Goal: Book appointment/travel/reservation

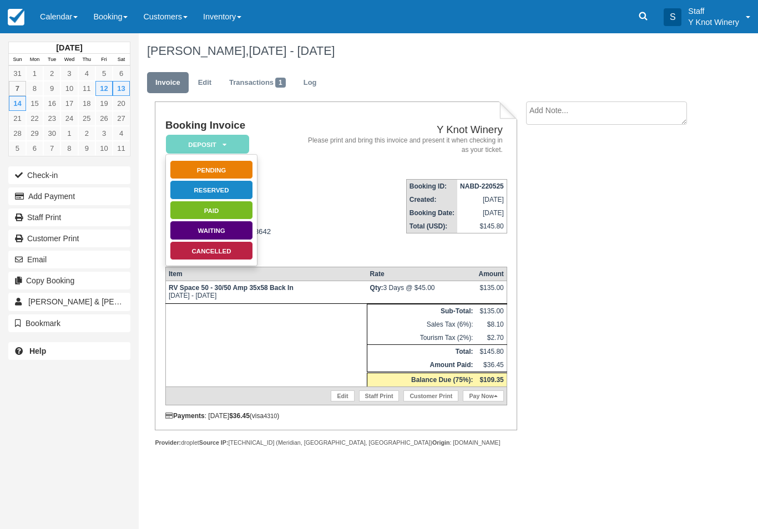
click at [155, 482] on div "[DATE] Sun Mon Tue Wed Thu Fri Sat 31 1 2 3 4 5 6 7 8 9 10 11 12 13 14 15 16 17…" at bounding box center [379, 281] width 758 height 496
click at [77, 14] on link "Calendar" at bounding box center [58, 16] width 53 height 33
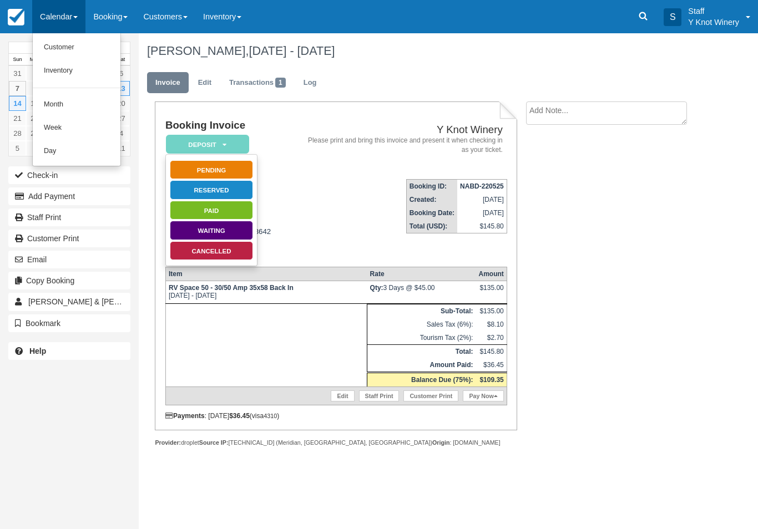
click at [88, 43] on link "Customer" at bounding box center [77, 47] width 88 height 23
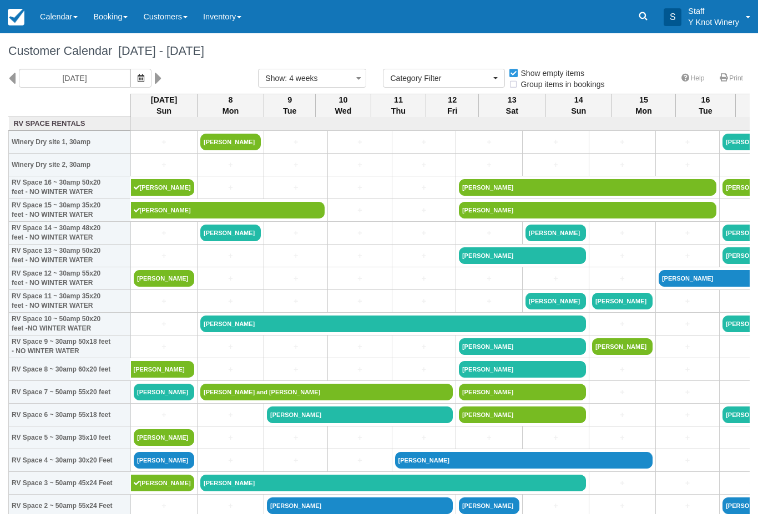
select select
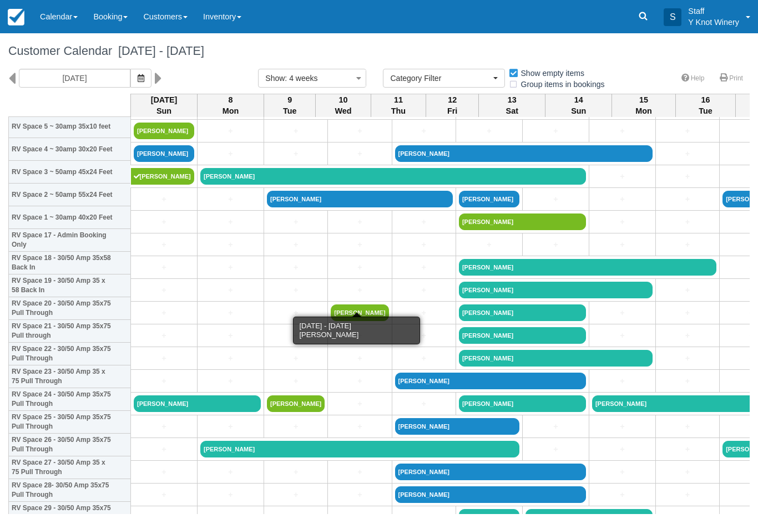
scroll to position [311, 0]
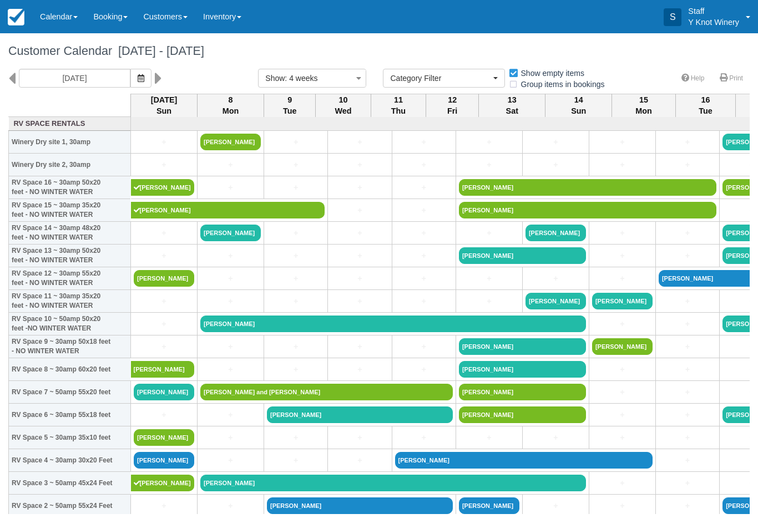
select select
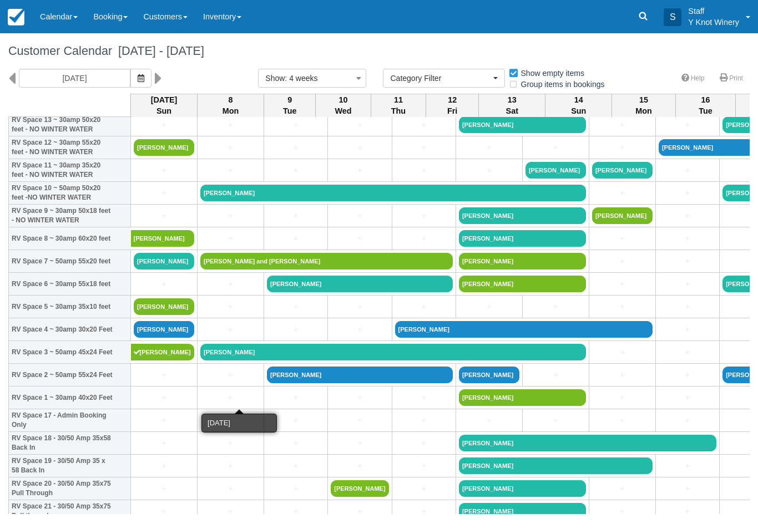
scroll to position [132, 0]
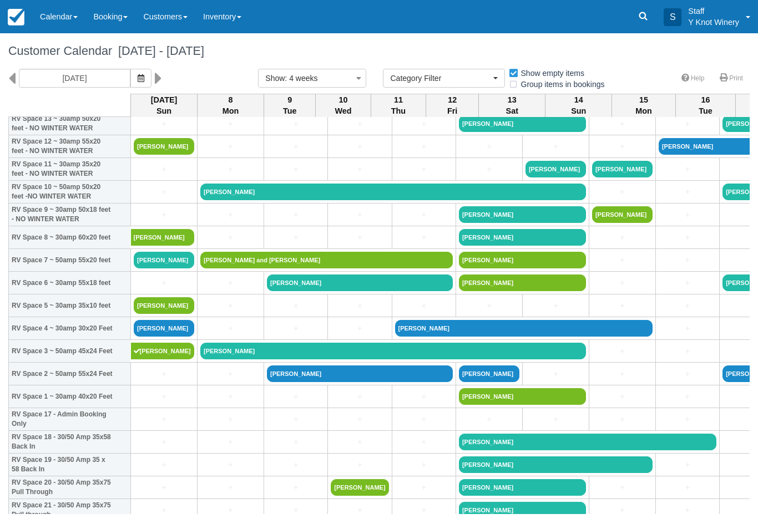
click at [156, 359] on link "Michael sayers" at bounding box center [163, 351] width 64 height 17
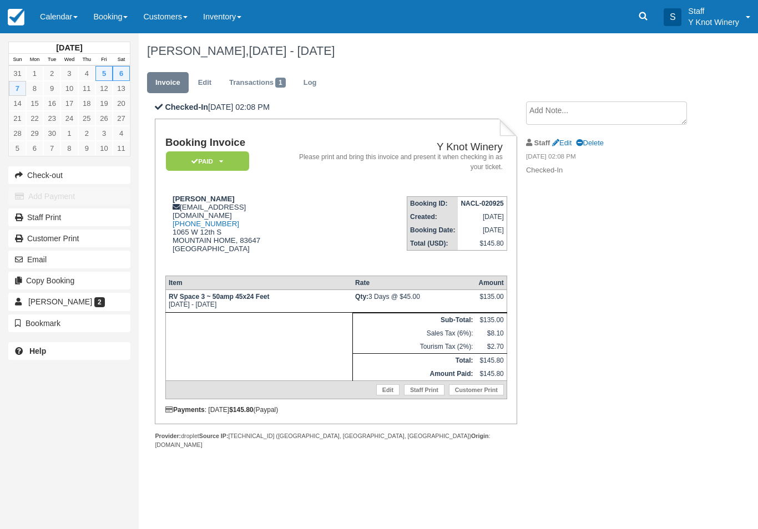
click at [67, 21] on link "Calendar" at bounding box center [58, 16] width 53 height 33
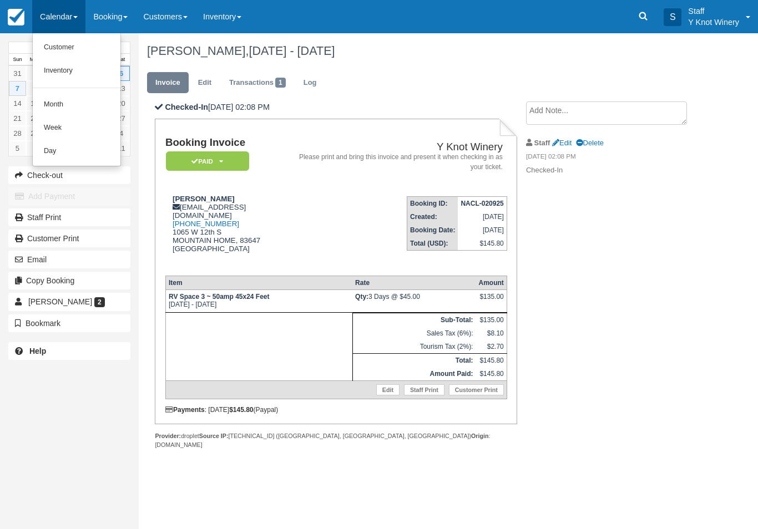
click at [57, 41] on link "Customer" at bounding box center [77, 47] width 88 height 23
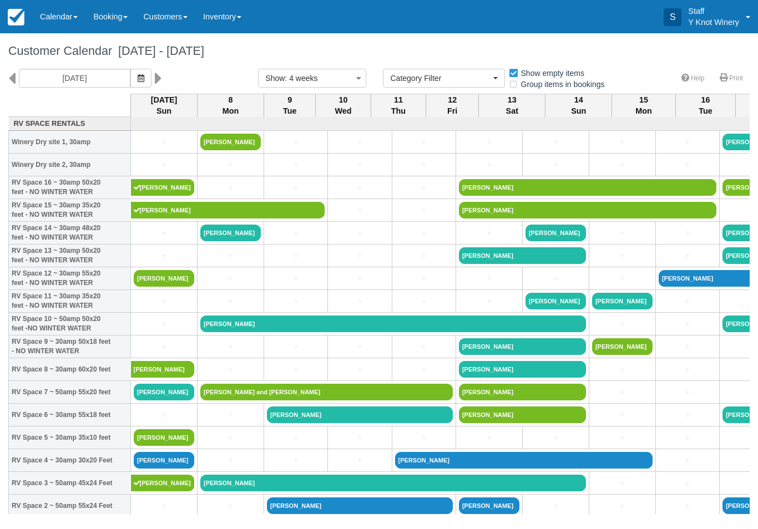
select select
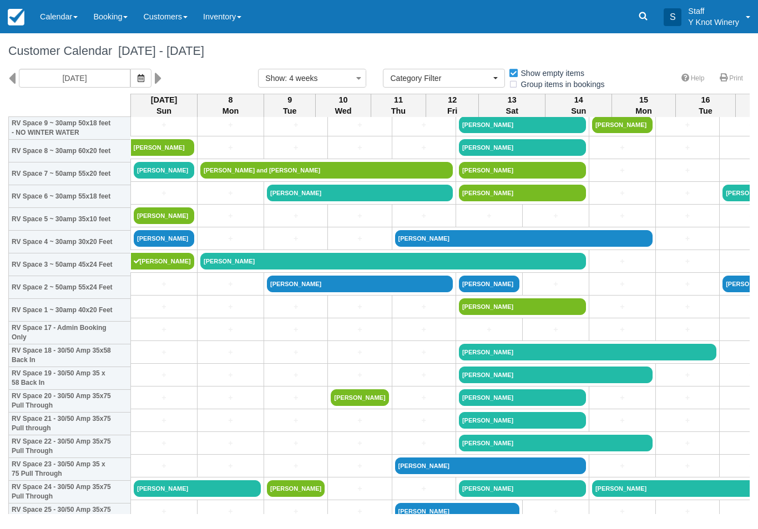
scroll to position [199, 0]
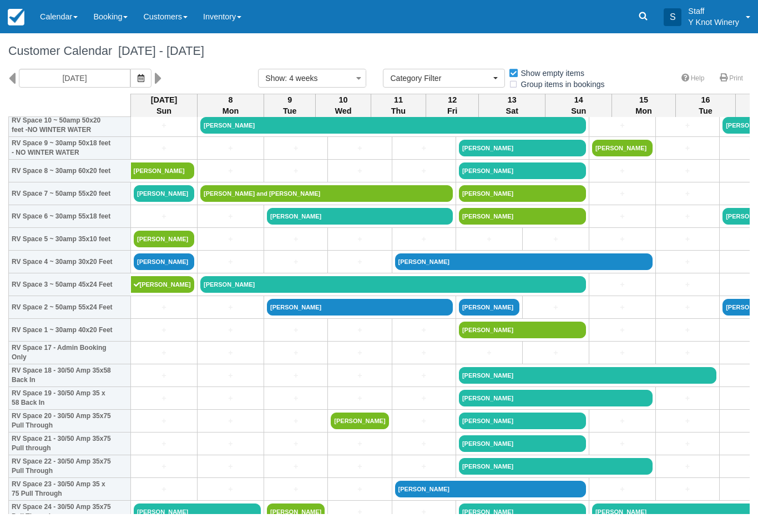
click at [148, 247] on link "[PERSON_NAME]" at bounding box center [164, 239] width 60 height 17
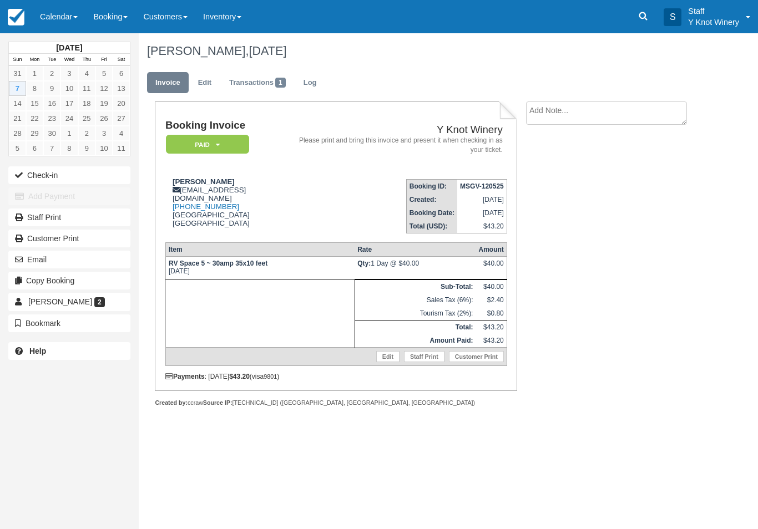
click at [387, 362] on link "Edit" at bounding box center [387, 356] width 23 height 11
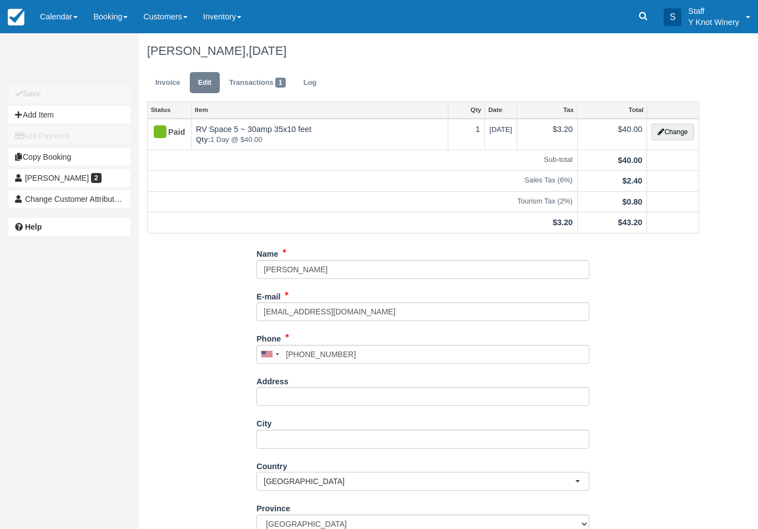
click at [675, 133] on button "Change" at bounding box center [672, 132] width 42 height 17
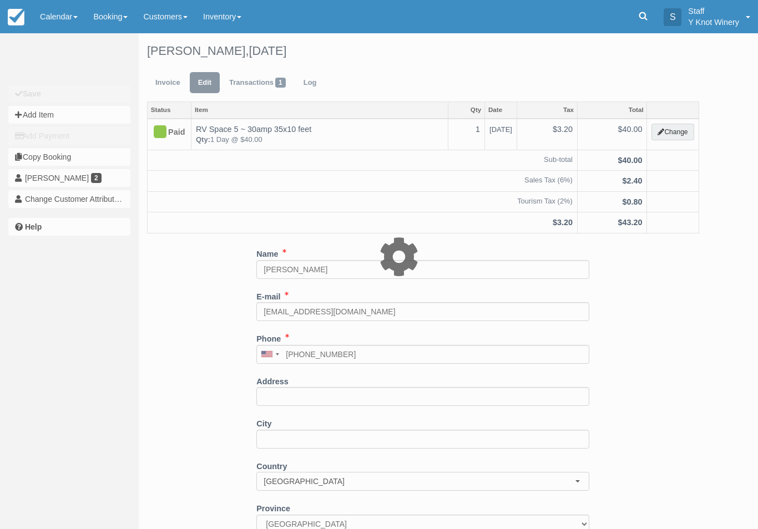
type input "40.00"
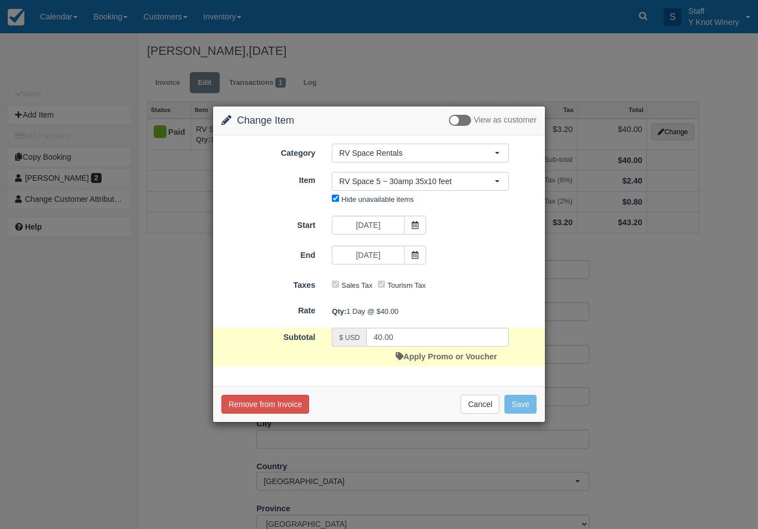
click at [465, 180] on span "RV Space 5 ~ 30amp 35x10 feet" at bounding box center [416, 181] width 155 height 11
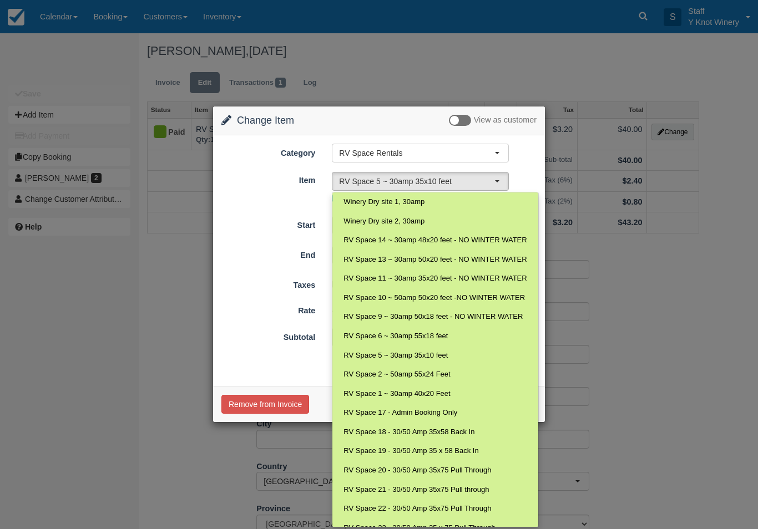
click at [135, 239] on div "Change Item Add Item View as customer Category RV Space Rentals RV Space Rental…" at bounding box center [379, 264] width 758 height 529
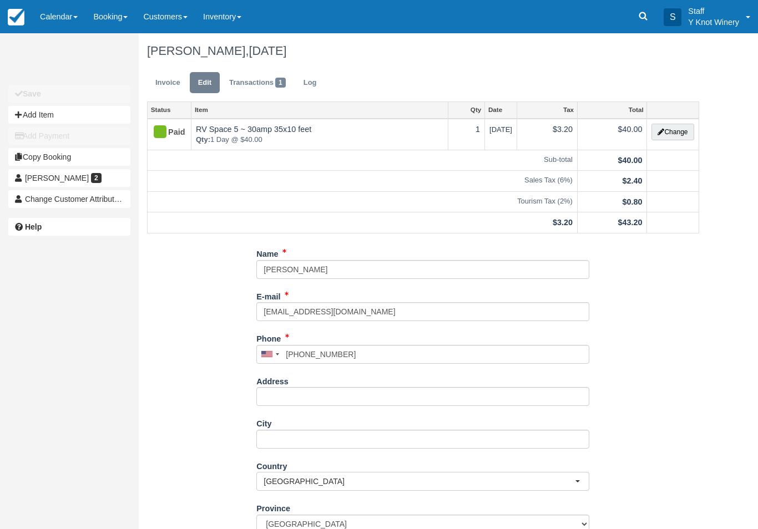
click at [154, 80] on link "Invoice" at bounding box center [168, 83] width 42 height 22
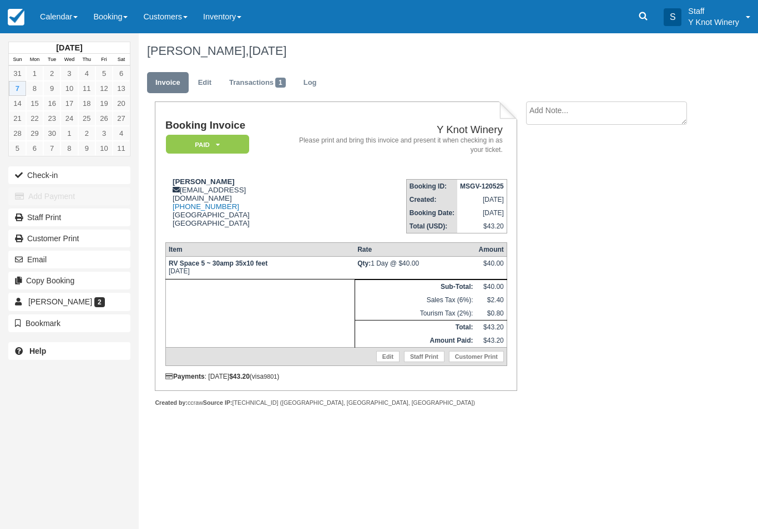
click at [59, 13] on link "Calendar" at bounding box center [58, 16] width 53 height 33
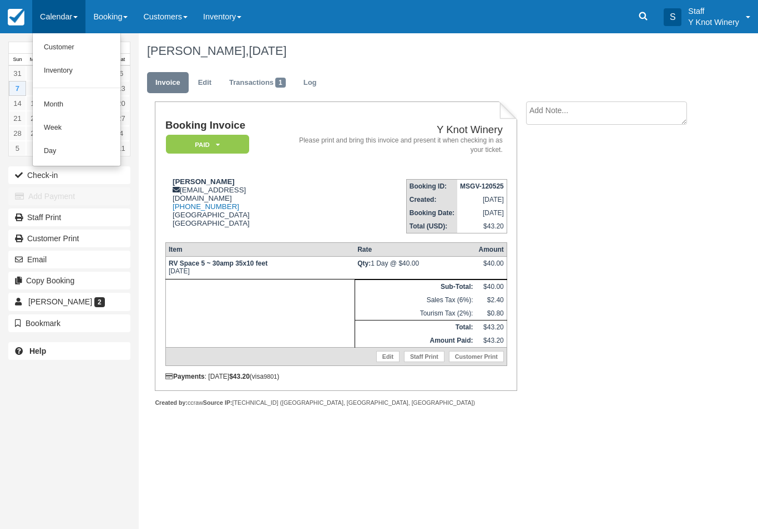
click at [70, 44] on link "Customer" at bounding box center [77, 47] width 88 height 23
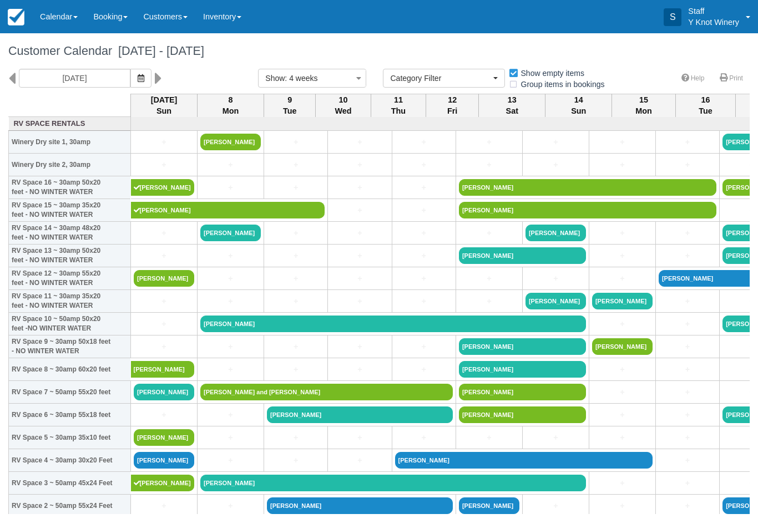
select select
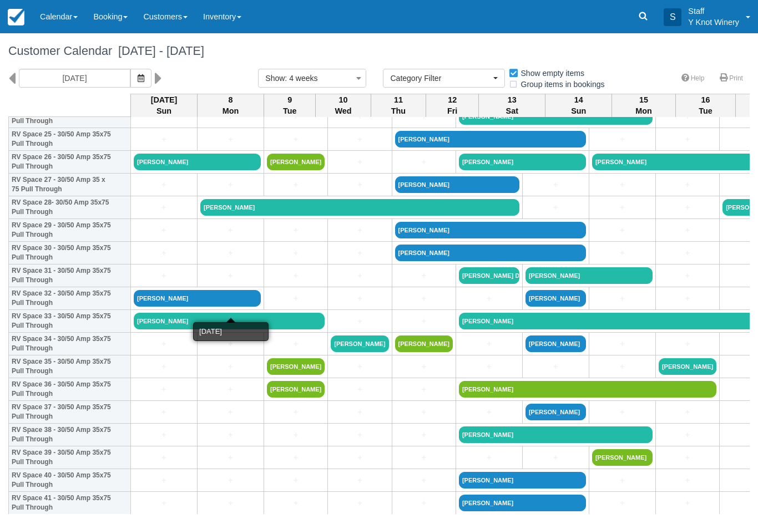
scroll to position [594, 0]
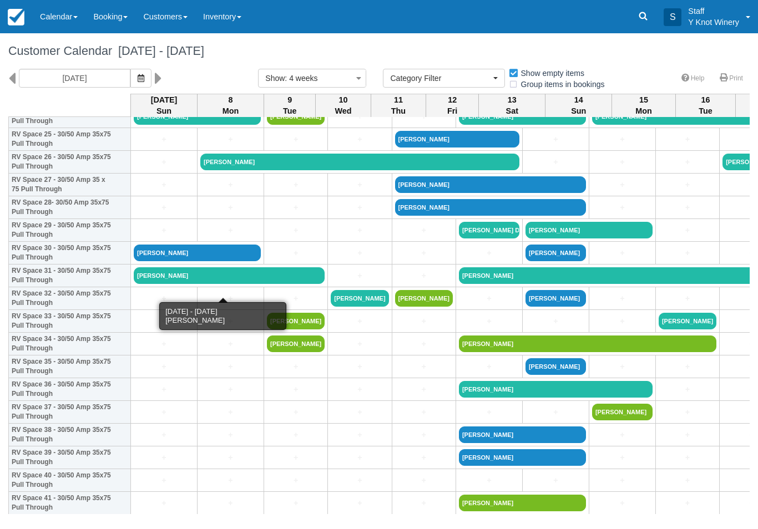
click at [161, 282] on link "[PERSON_NAME]" at bounding box center [229, 275] width 191 height 17
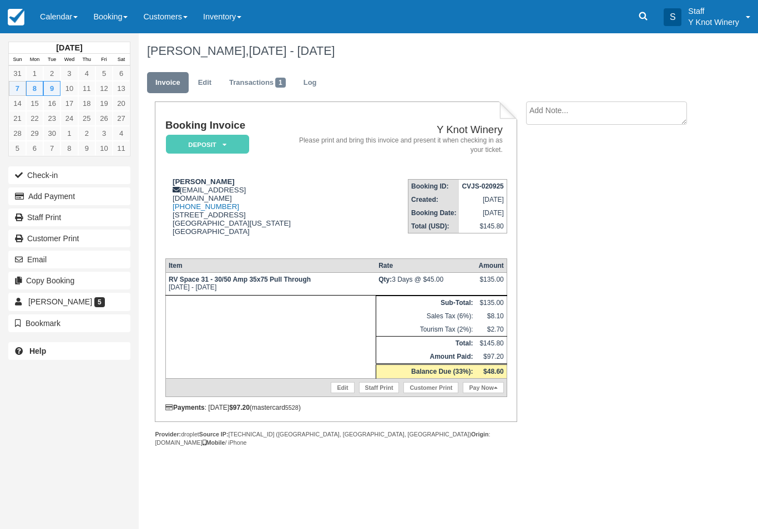
click at [483, 392] on link "Pay Now" at bounding box center [482, 387] width 40 height 11
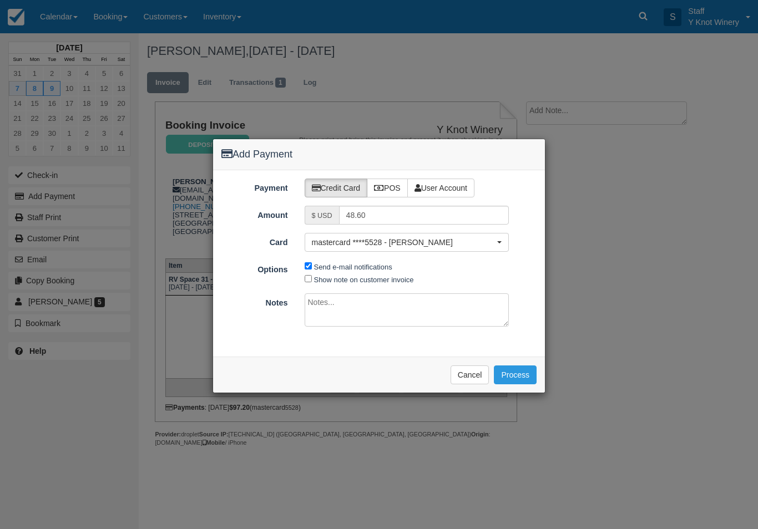
click at [307, 281] on input "Show note on customer invoice" at bounding box center [307, 278] width 7 height 7
checkbox input "true"
click at [506, 370] on button "Process" at bounding box center [515, 374] width 43 height 19
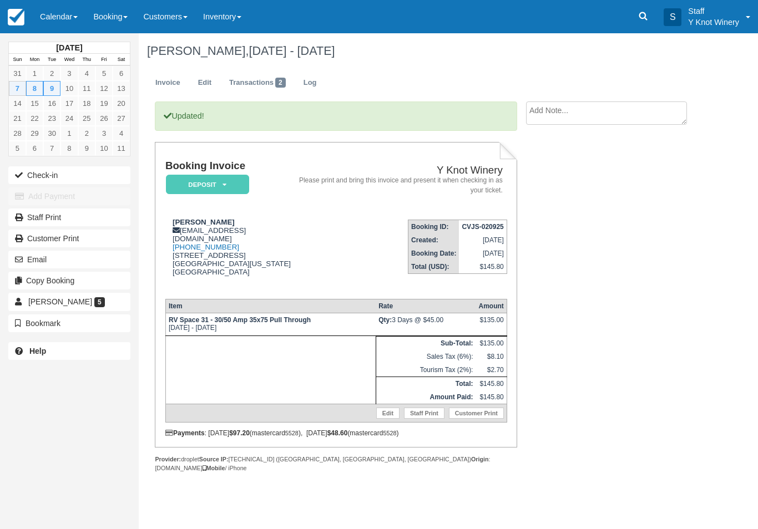
click at [32, 177] on button "Check-in" at bounding box center [69, 175] width 122 height 18
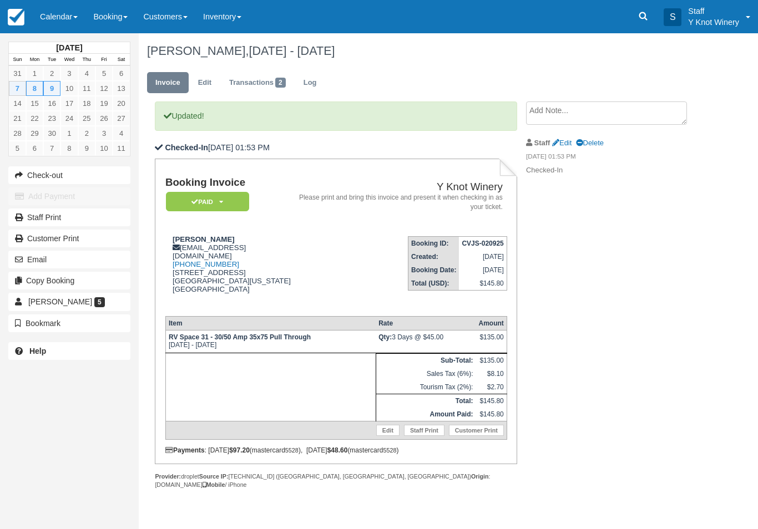
click at [60, 16] on link "Calendar" at bounding box center [58, 16] width 53 height 33
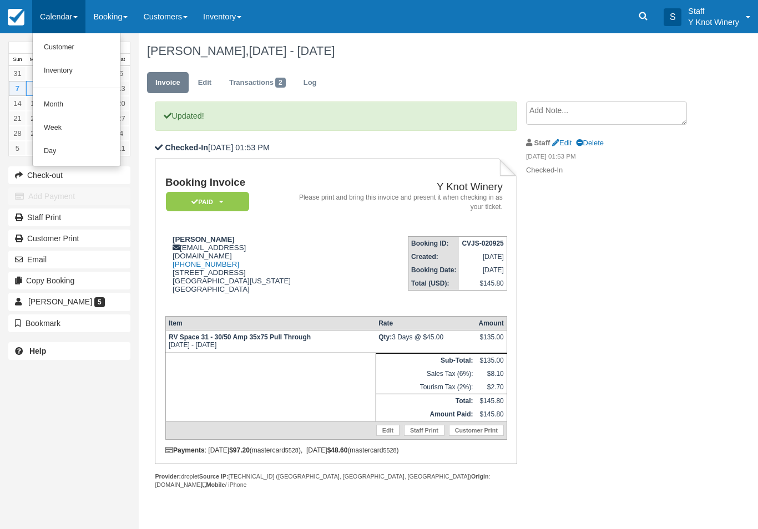
click at [57, 49] on link "Customer" at bounding box center [77, 47] width 88 height 23
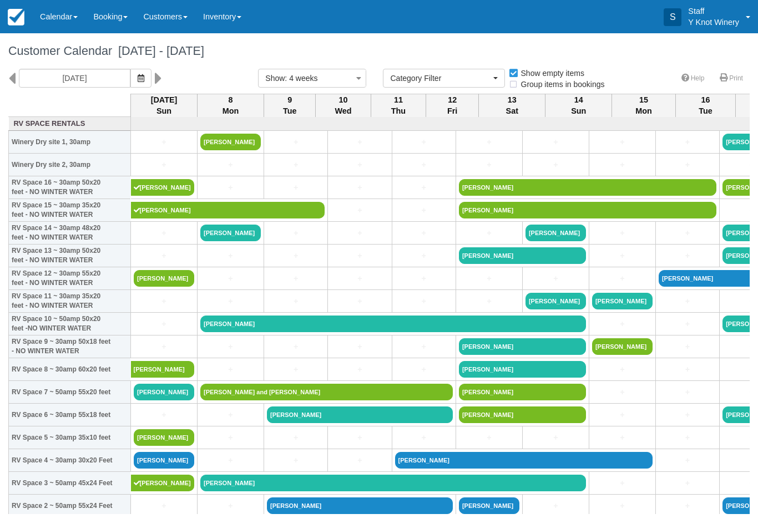
select select
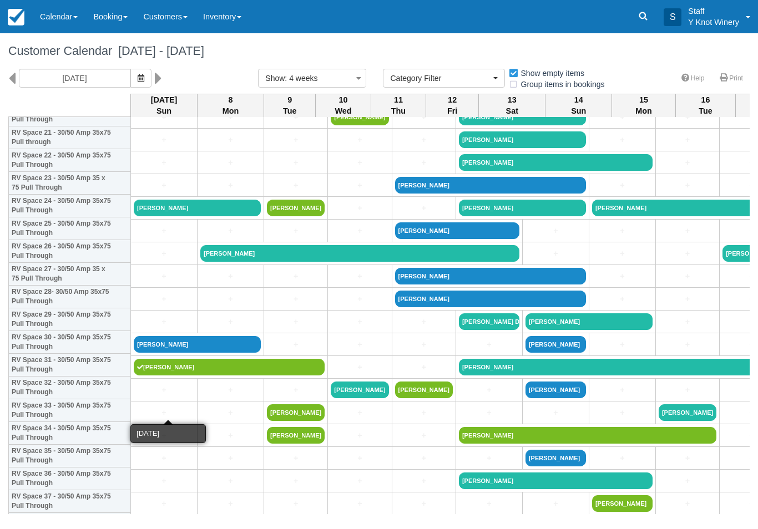
scroll to position [506, 0]
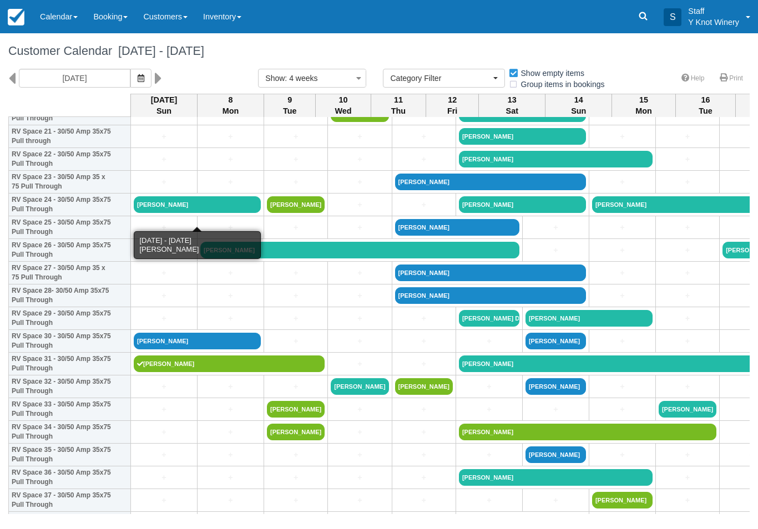
click at [151, 213] on link "[PERSON_NAME]" at bounding box center [197, 204] width 127 height 17
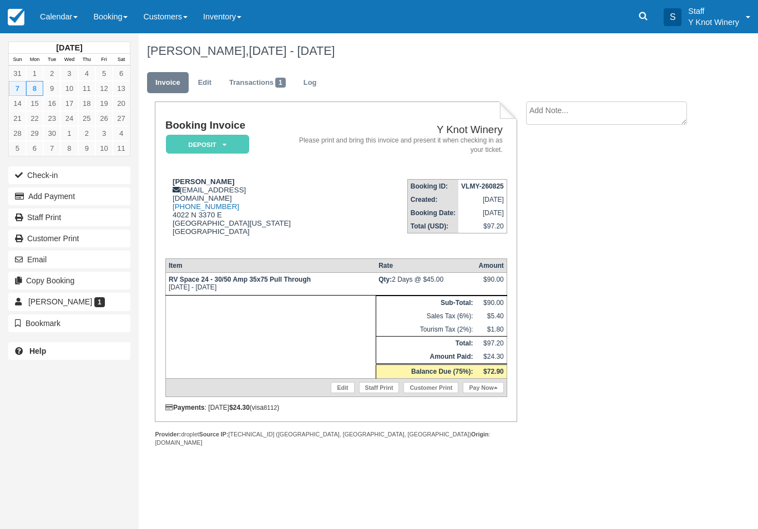
click at [477, 387] on link "Pay Now" at bounding box center [482, 387] width 40 height 11
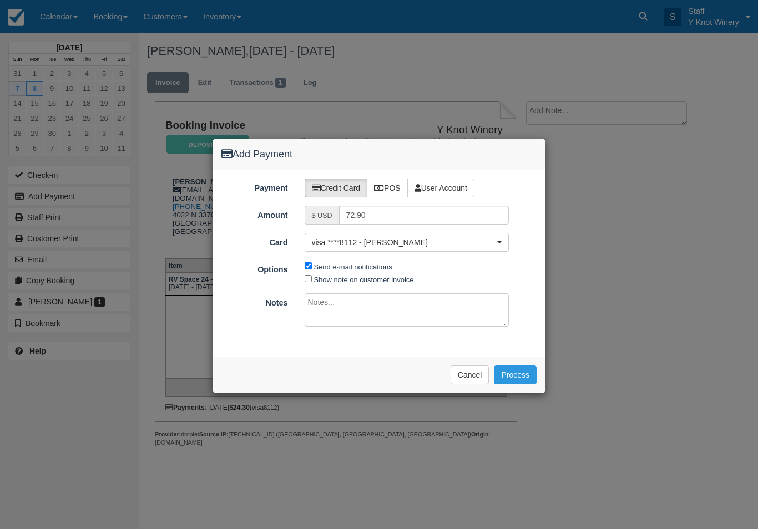
click at [314, 277] on label "Show note on customer invoice" at bounding box center [364, 280] width 100 height 8
click at [312, 277] on input "Show note on customer invoice" at bounding box center [307, 278] width 7 height 7
checkbox input "true"
click at [519, 370] on button "Process" at bounding box center [515, 374] width 43 height 19
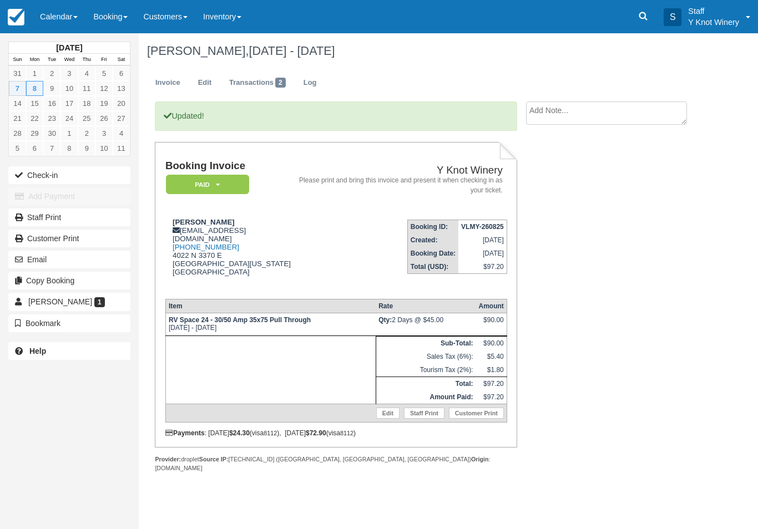
click at [43, 177] on button "Check-in" at bounding box center [69, 175] width 122 height 18
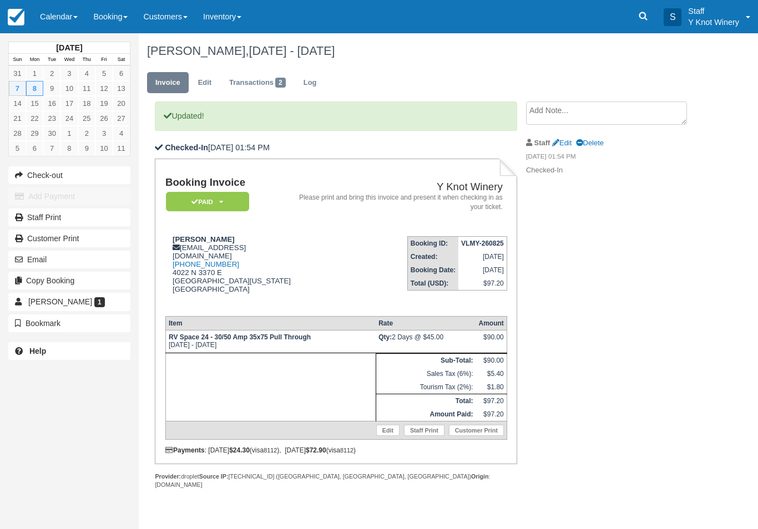
click at [56, 16] on link "Calendar" at bounding box center [58, 16] width 53 height 33
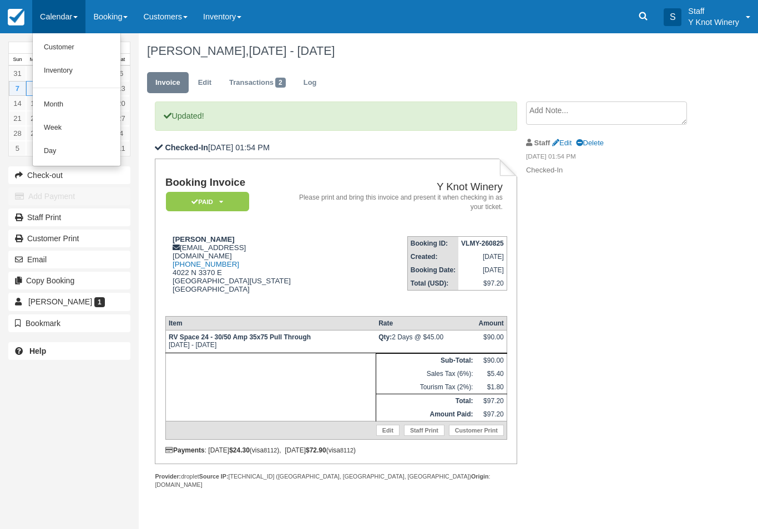
click at [66, 45] on link "Customer" at bounding box center [77, 47] width 88 height 23
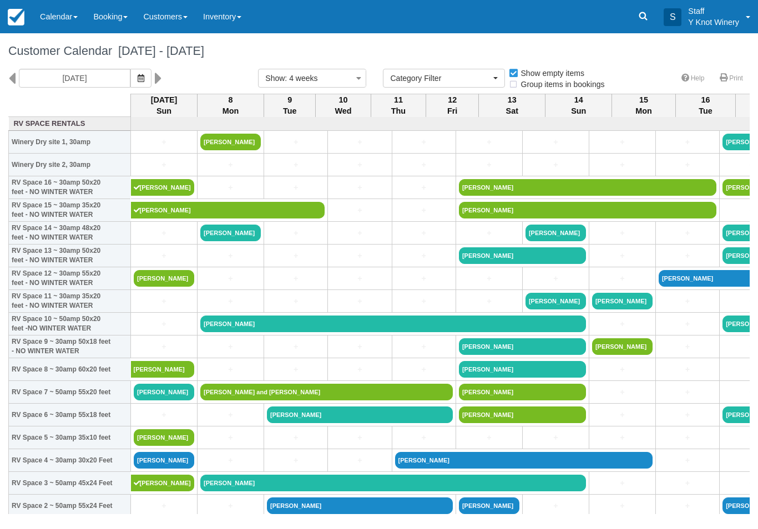
select select
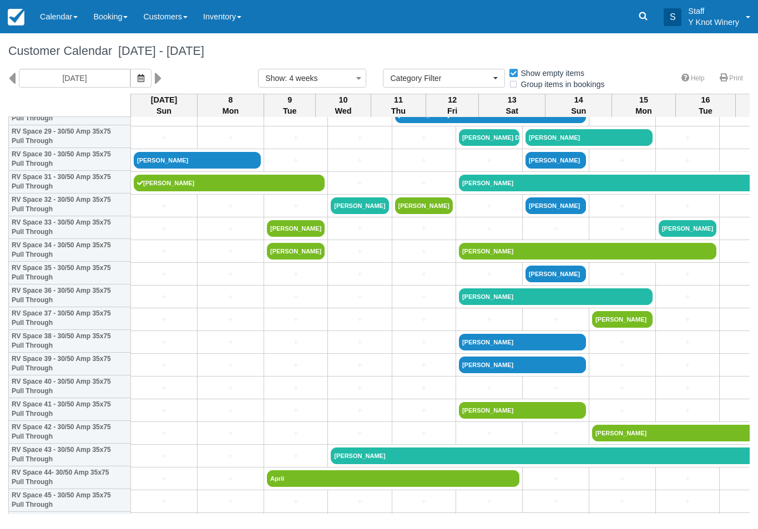
scroll to position [688, 0]
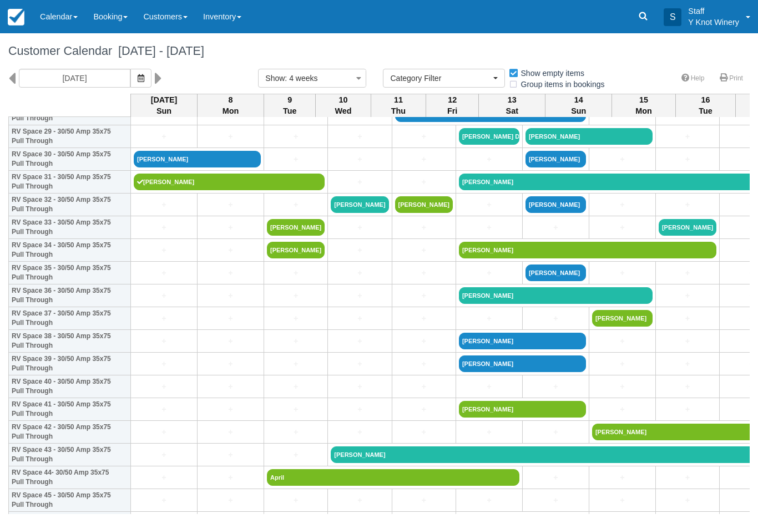
click at [161, 233] on link "+" at bounding box center [164, 228] width 60 height 12
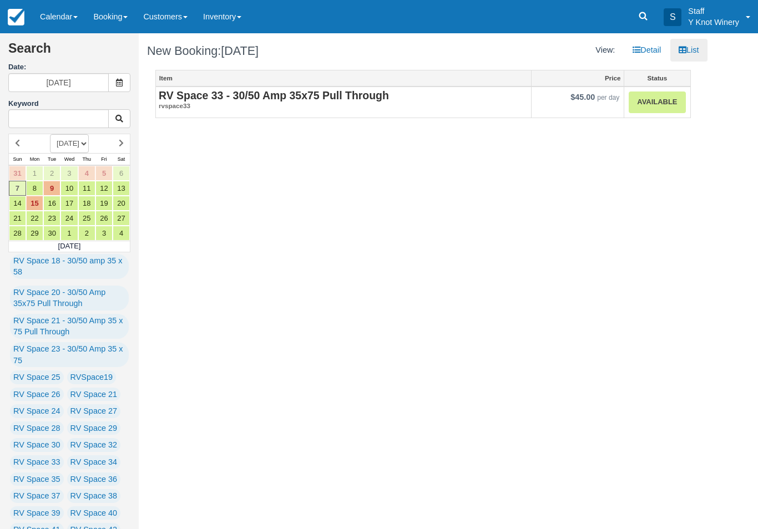
click at [58, 19] on link "Calendar" at bounding box center [58, 16] width 53 height 33
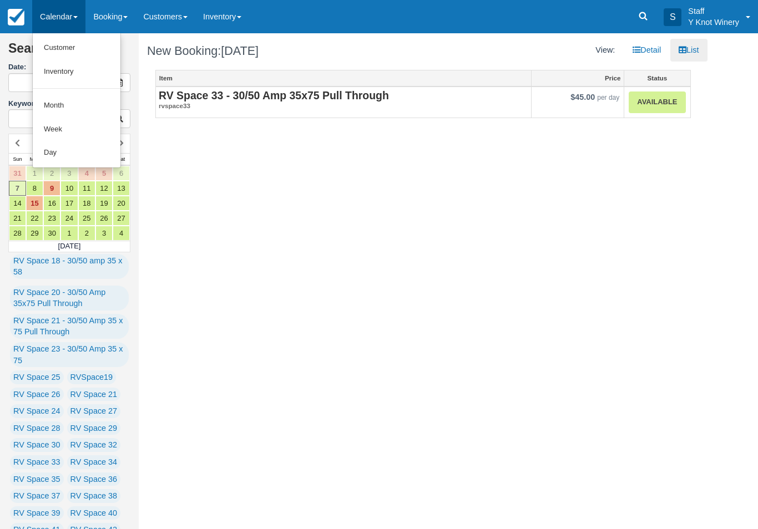
click at [55, 47] on link "Customer" at bounding box center [77, 48] width 88 height 24
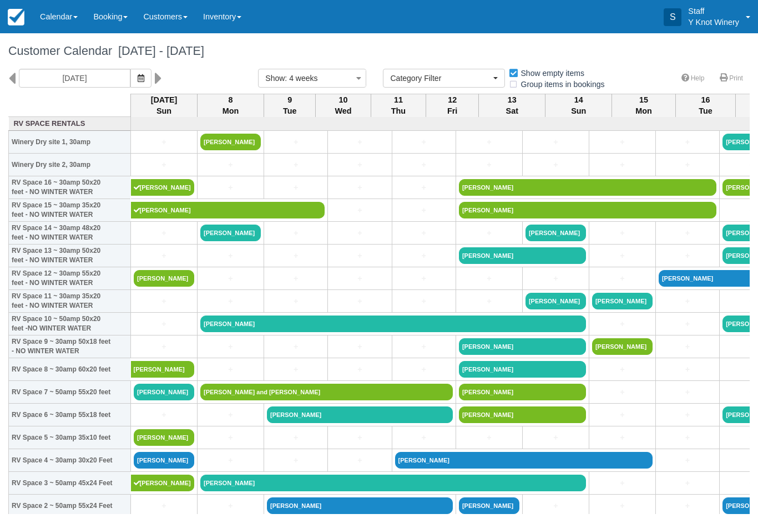
select select
type input "11/04/25"
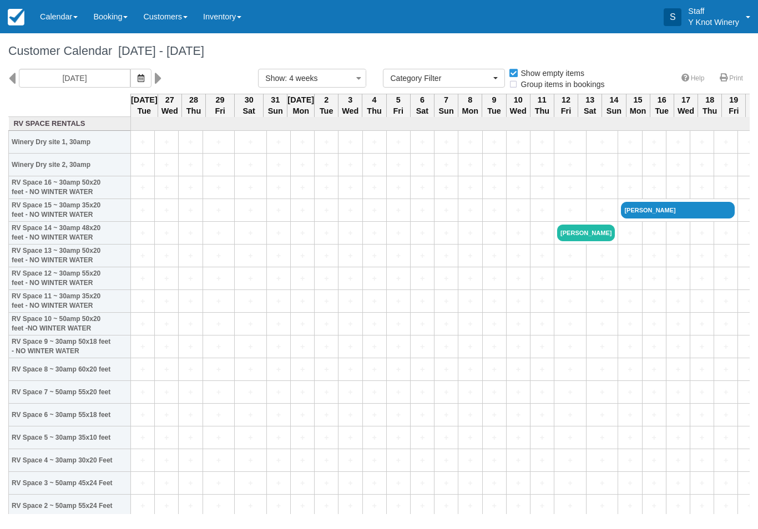
select select
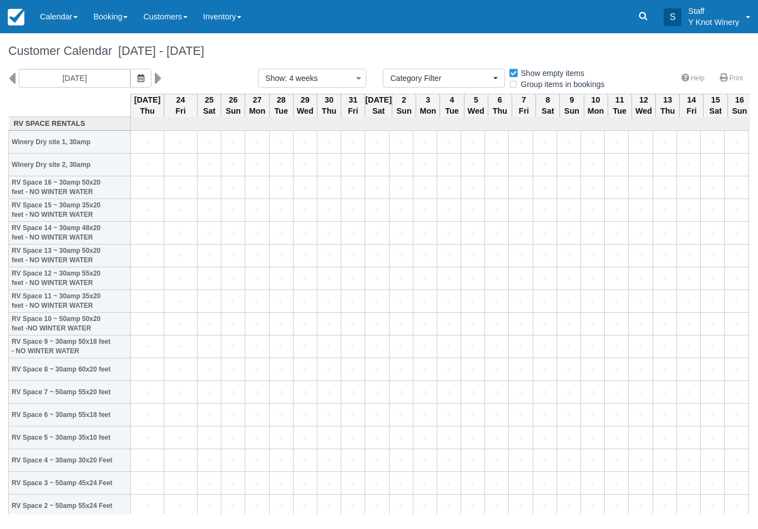
click at [138, 76] on icon "button" at bounding box center [141, 78] width 7 height 8
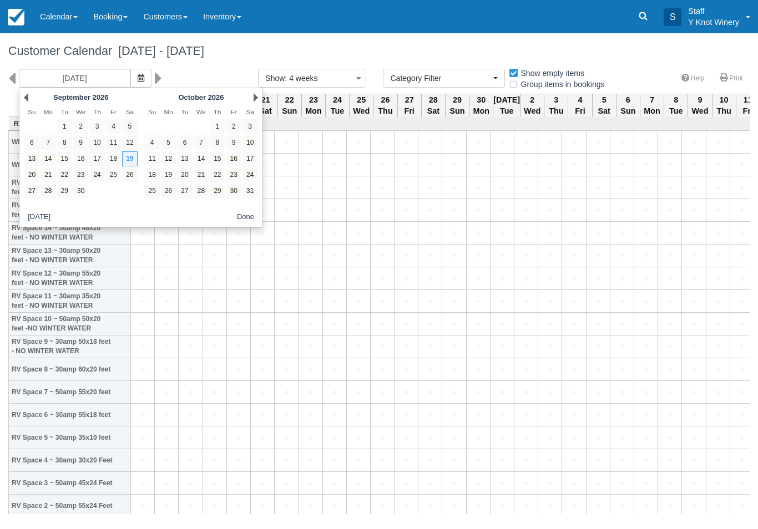
click at [27, 95] on link "Prev" at bounding box center [26, 97] width 4 height 9
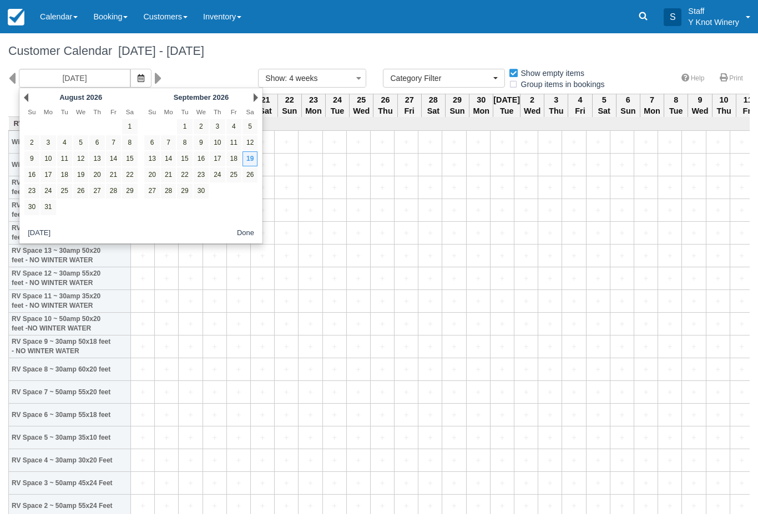
click at [27, 96] on link "Prev" at bounding box center [26, 97] width 4 height 9
click at [25, 95] on link "Prev" at bounding box center [26, 97] width 4 height 9
click at [26, 93] on link "Prev" at bounding box center [26, 97] width 4 height 9
click at [28, 98] on link "Prev" at bounding box center [26, 97] width 4 height 9
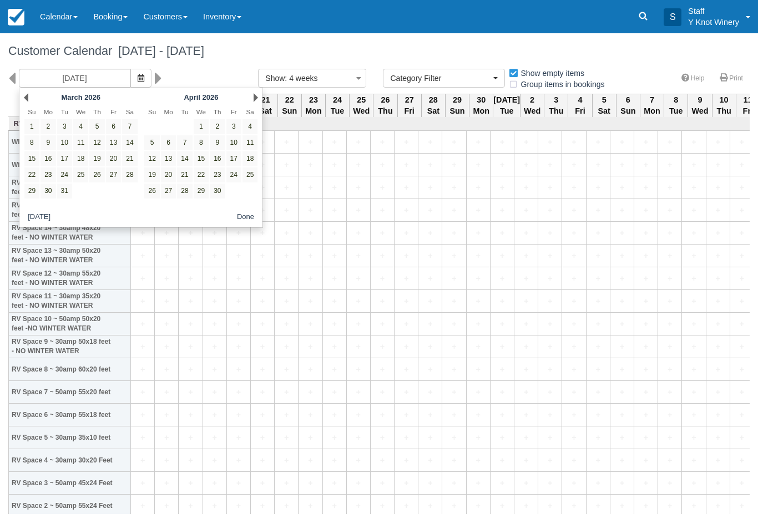
click at [27, 95] on link "Prev" at bounding box center [26, 97] width 4 height 9
click at [27, 93] on link "Prev" at bounding box center [26, 97] width 4 height 9
click at [39, 219] on button "Today" at bounding box center [38, 218] width 31 height 14
click at [29, 149] on link "7" at bounding box center [31, 142] width 15 height 15
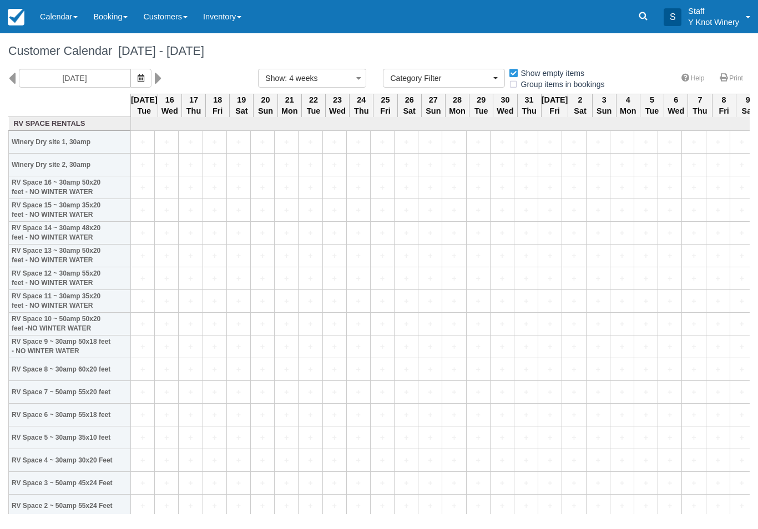
click at [295, 79] on span ": 4 weeks" at bounding box center [300, 78] width 33 height 9
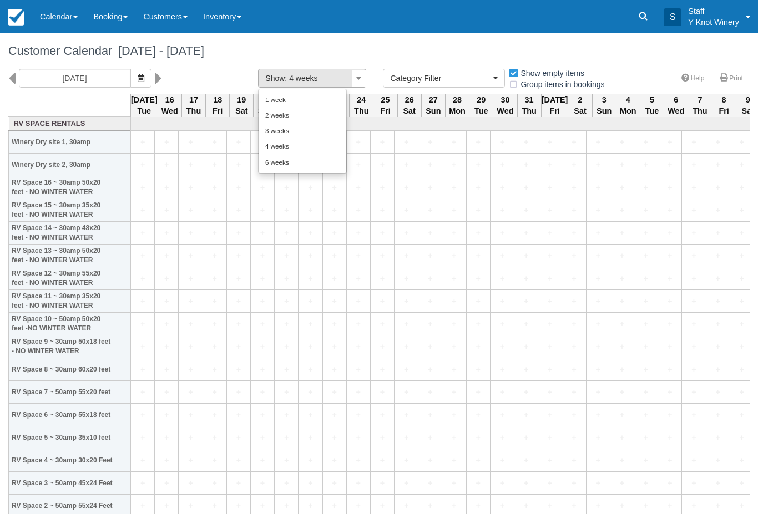
click at [277, 114] on link "2 weeks" at bounding box center [302, 116] width 88 height 16
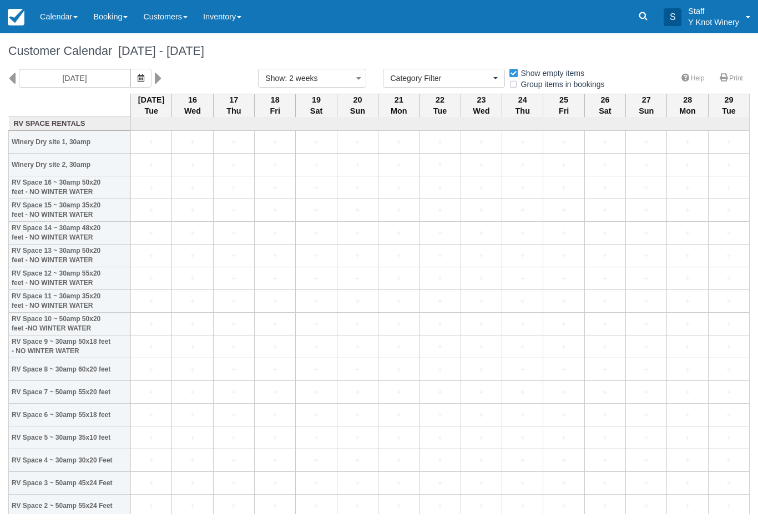
click at [138, 80] on icon "button" at bounding box center [141, 78] width 7 height 8
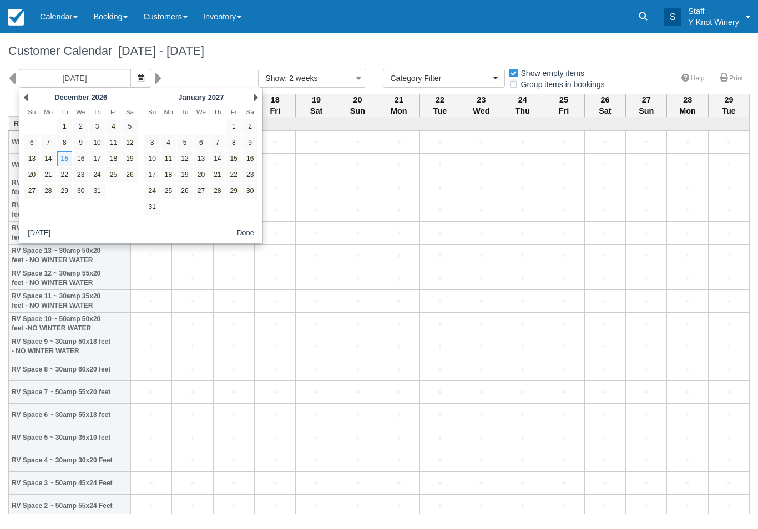
click at [39, 234] on button "Today" at bounding box center [38, 234] width 31 height 14
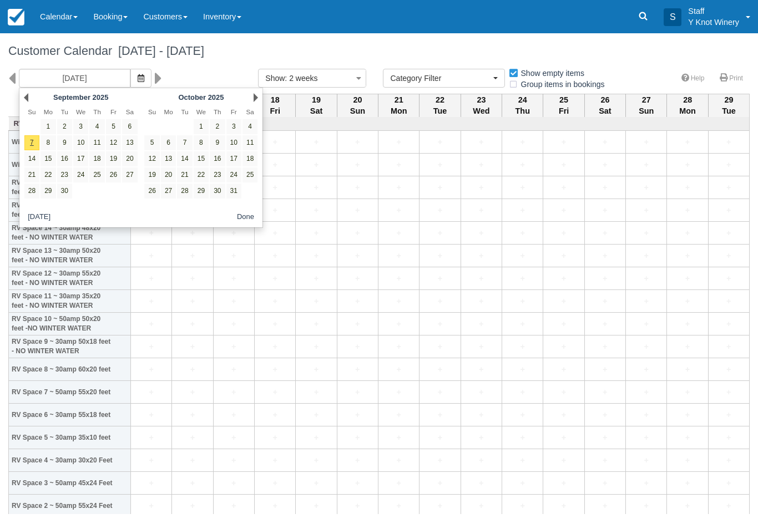
click at [34, 143] on link "7" at bounding box center [31, 142] width 15 height 15
type input "09/07/25"
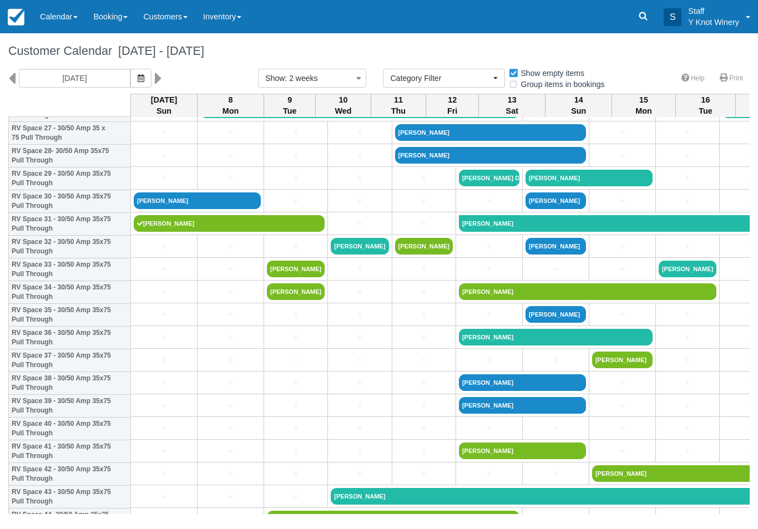
scroll to position [646, 0]
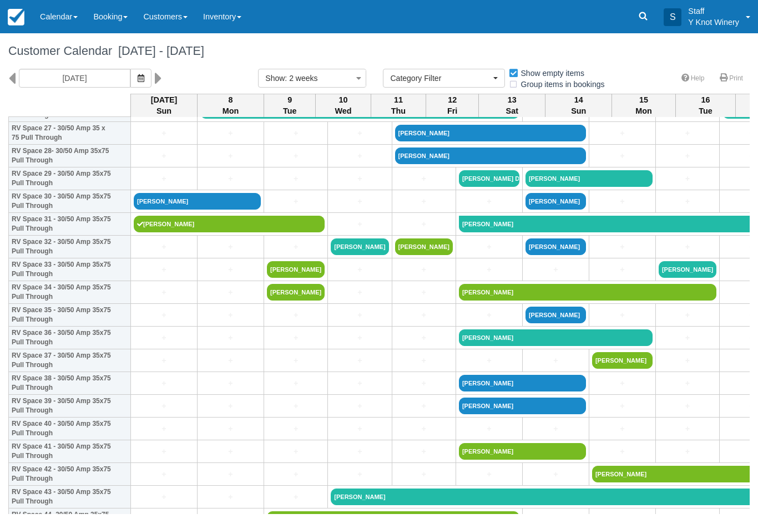
click at [236, 321] on link "+" at bounding box center [230, 315] width 60 height 12
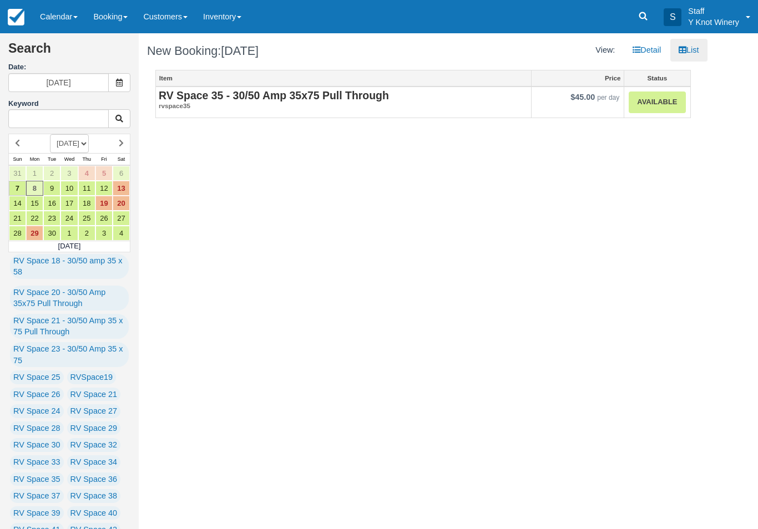
click at [656, 101] on link "Available" at bounding box center [656, 103] width 57 height 22
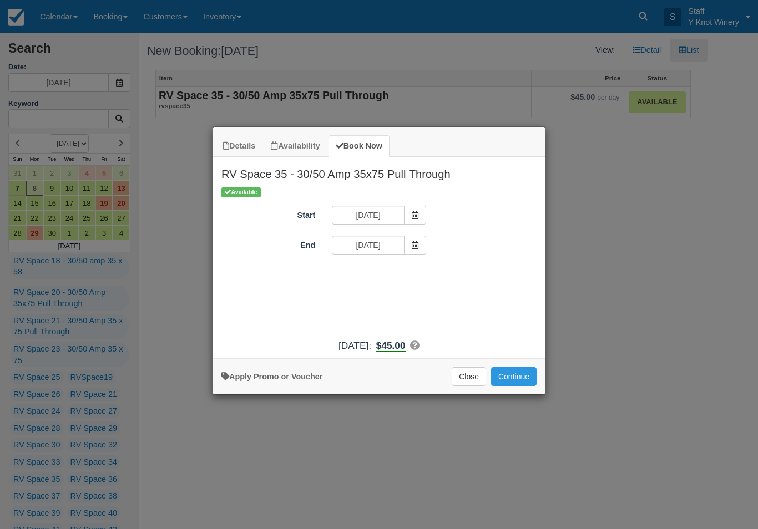
click at [420, 252] on span "Item Modal" at bounding box center [415, 245] width 22 height 19
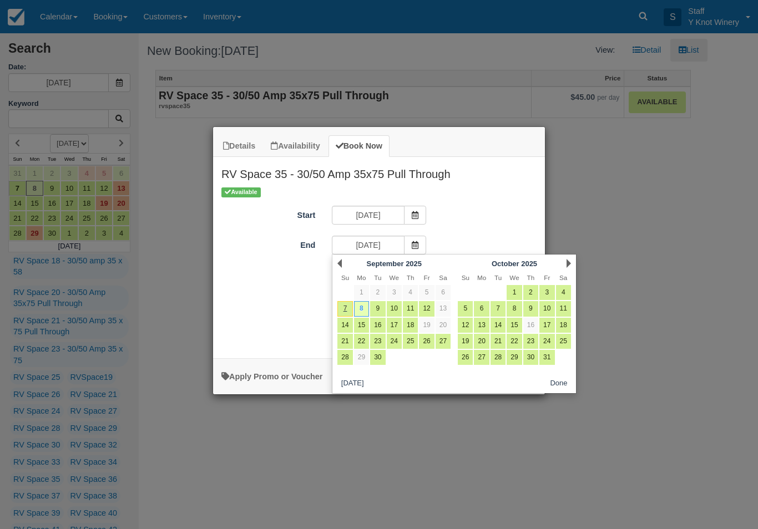
click at [367, 307] on link "8" at bounding box center [361, 308] width 15 height 15
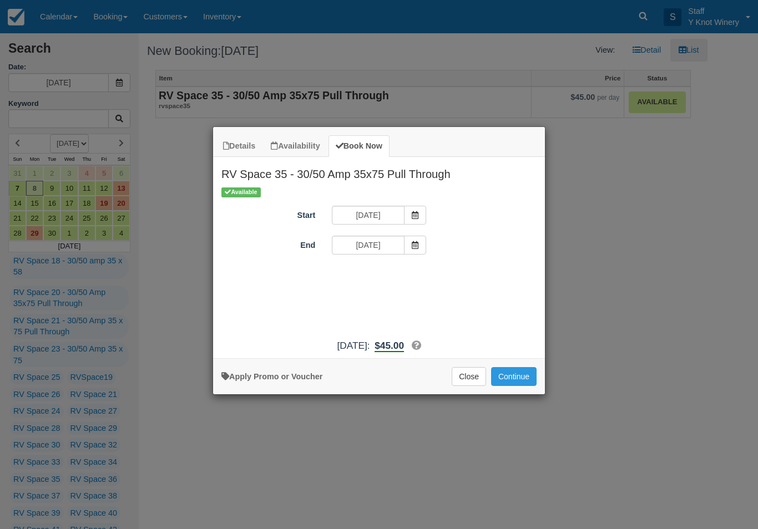
click at [420, 250] on span "Item Modal" at bounding box center [415, 245] width 22 height 19
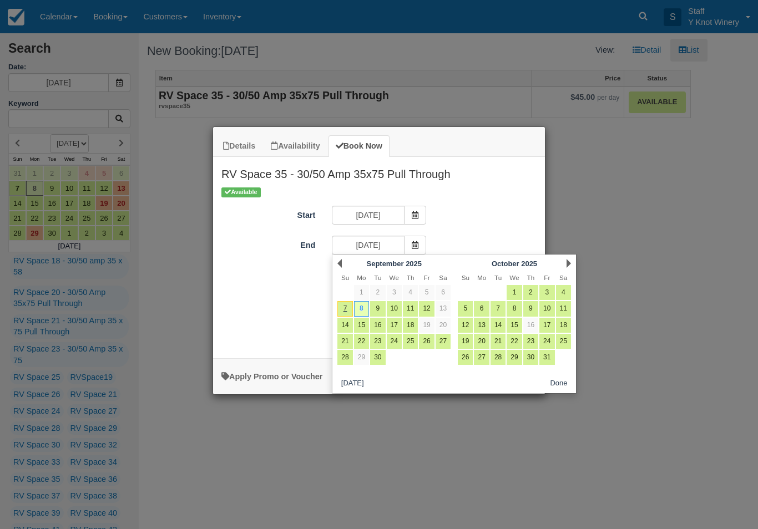
click at [375, 305] on link "9" at bounding box center [377, 308] width 15 height 15
type input "09/09/25"
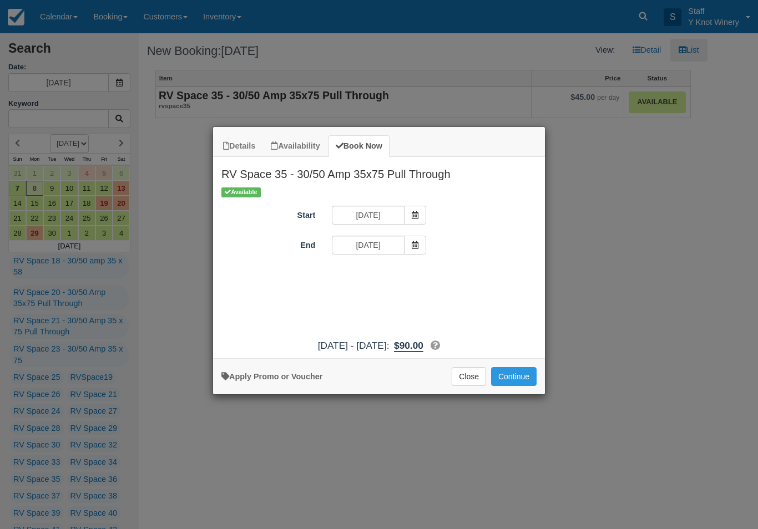
click at [519, 386] on button "Continue" at bounding box center [513, 376] width 45 height 19
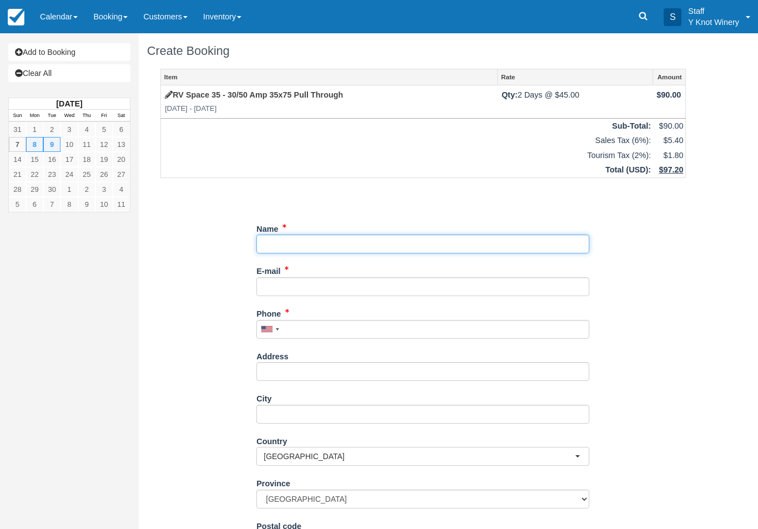
click at [368, 236] on input "Name" at bounding box center [422, 244] width 333 height 19
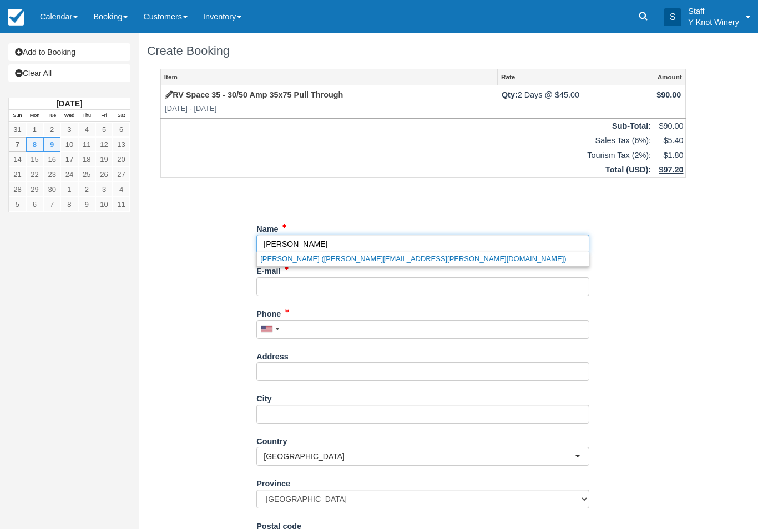
type input "[PERSON_NAME]"
click at [308, 272] on div "E-mail Did you mean ?" at bounding box center [422, 279] width 333 height 34
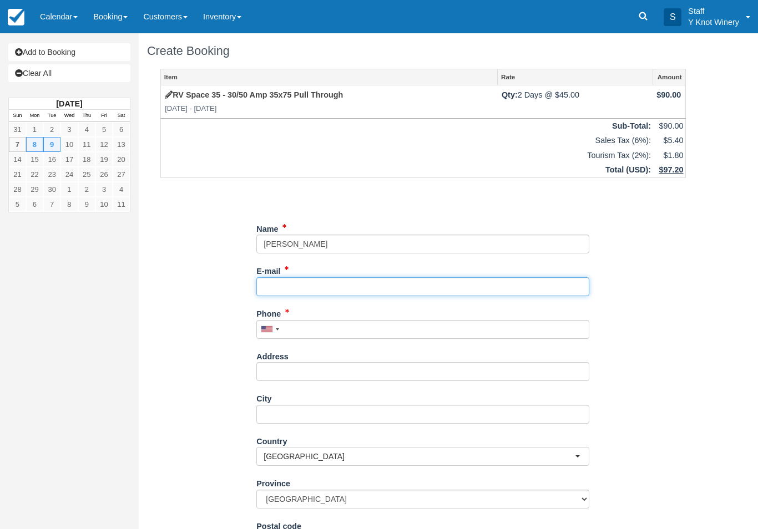
click at [279, 287] on input "E-mail" at bounding box center [422, 286] width 333 height 19
type input "[PERSON_NAME][EMAIL_ADDRESS][PERSON_NAME][DOMAIN_NAME]"
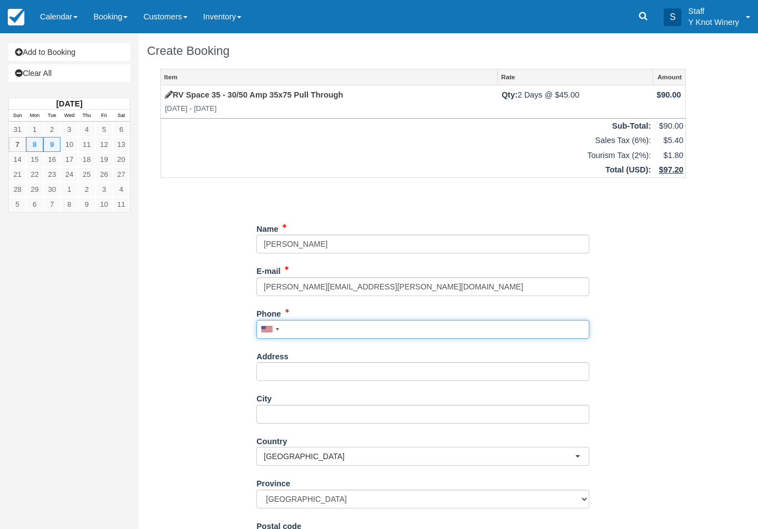
click at [319, 325] on input "Phone" at bounding box center [422, 329] width 333 height 19
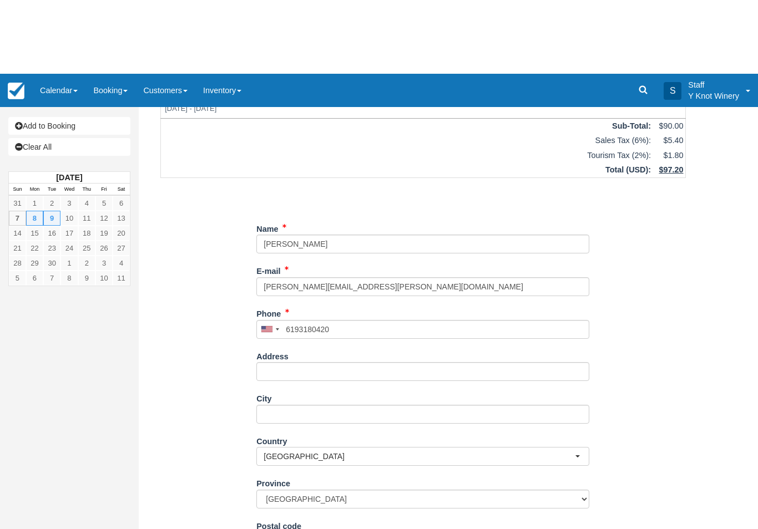
type input "+16193180420"
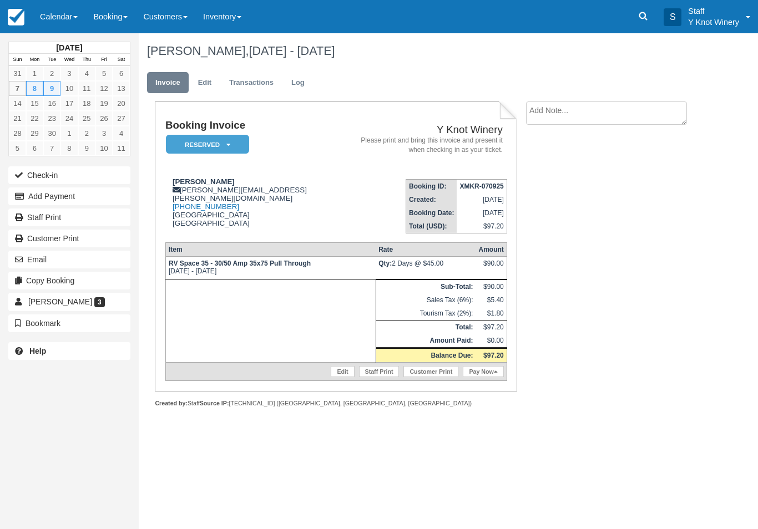
click at [35, 259] on button "Email" at bounding box center [69, 260] width 122 height 18
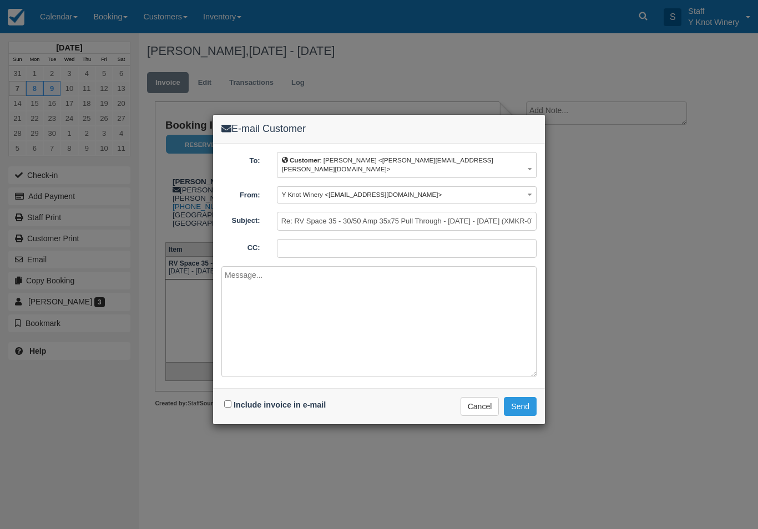
click at [231, 400] on input "Include invoice in e-mail" at bounding box center [227, 403] width 7 height 7
checkbox input "true"
click at [519, 399] on button "Send" at bounding box center [520, 406] width 33 height 19
